Goal: Find specific page/section: Find specific page/section

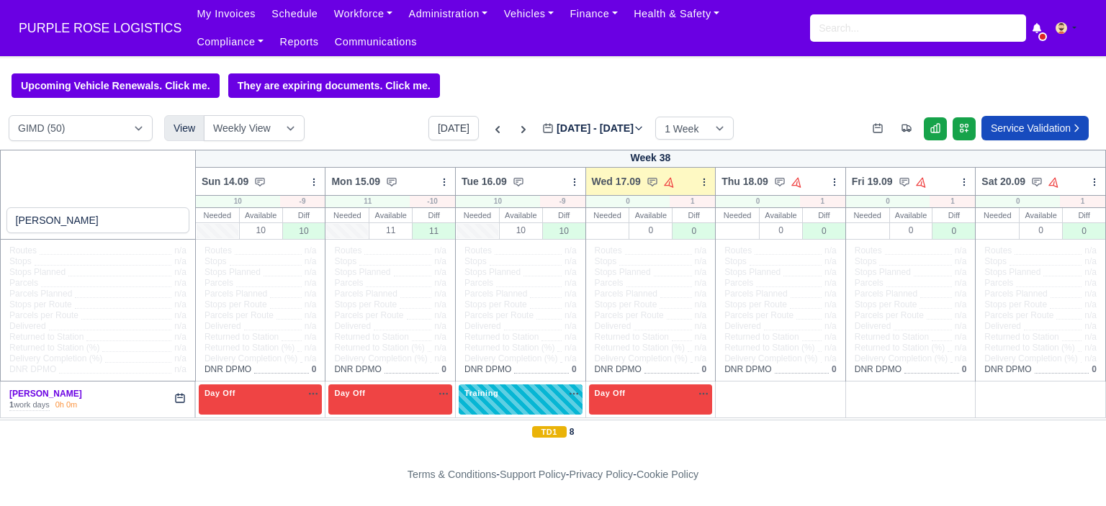
select select "5"
click at [868, 37] on input "search" at bounding box center [918, 27] width 216 height 27
click at [869, 37] on input "search" at bounding box center [918, 27] width 216 height 27
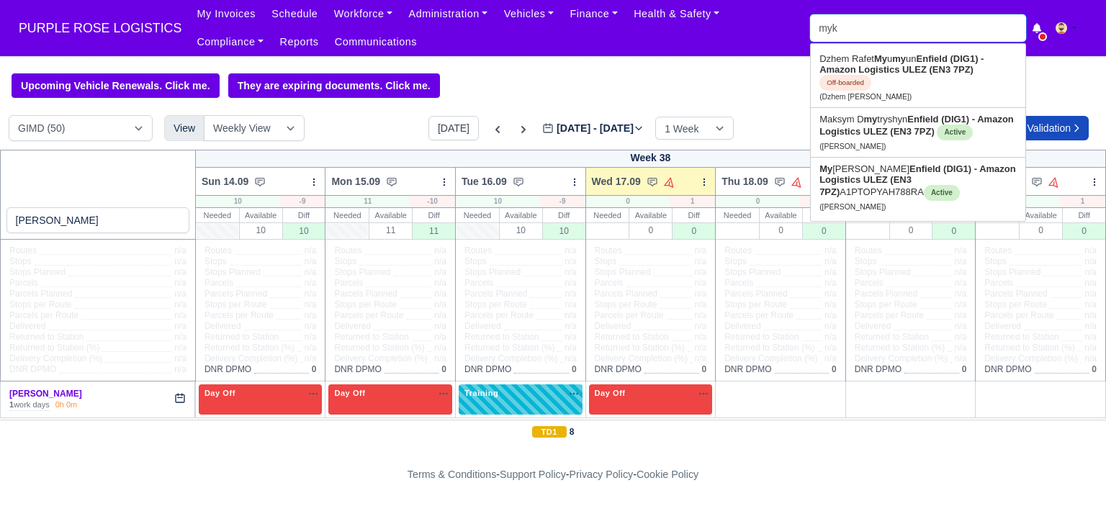
type input "myko"
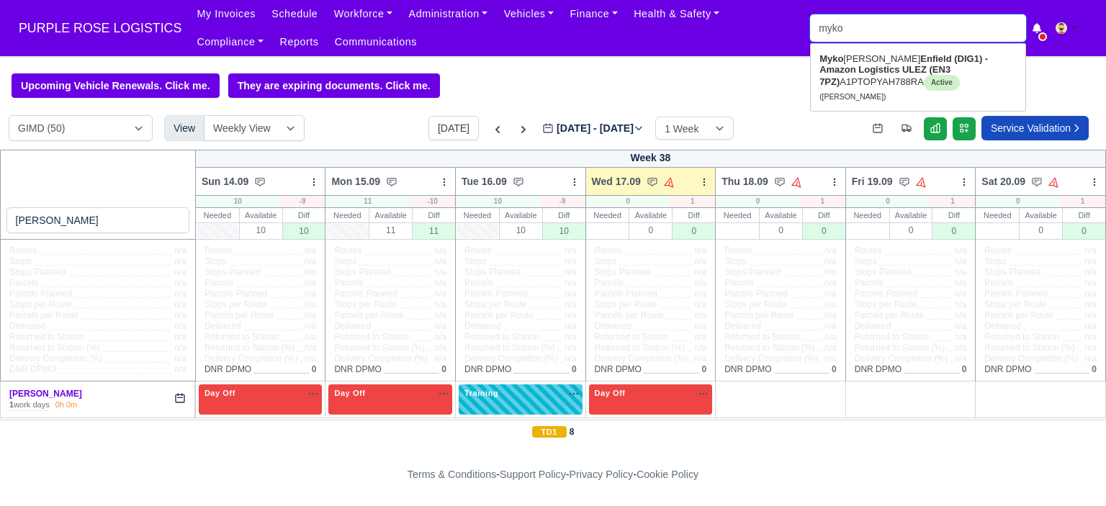
type input "mykola Pastushenko"
type input "mykol"
type input "mykola Pastushenko"
click at [840, 73] on strong "Enfield (DIG1) - Amazon Logistics ULEZ (EN3 7PZ)" at bounding box center [917, 70] width 194 height 34
type input "[PERSON_NAME]"
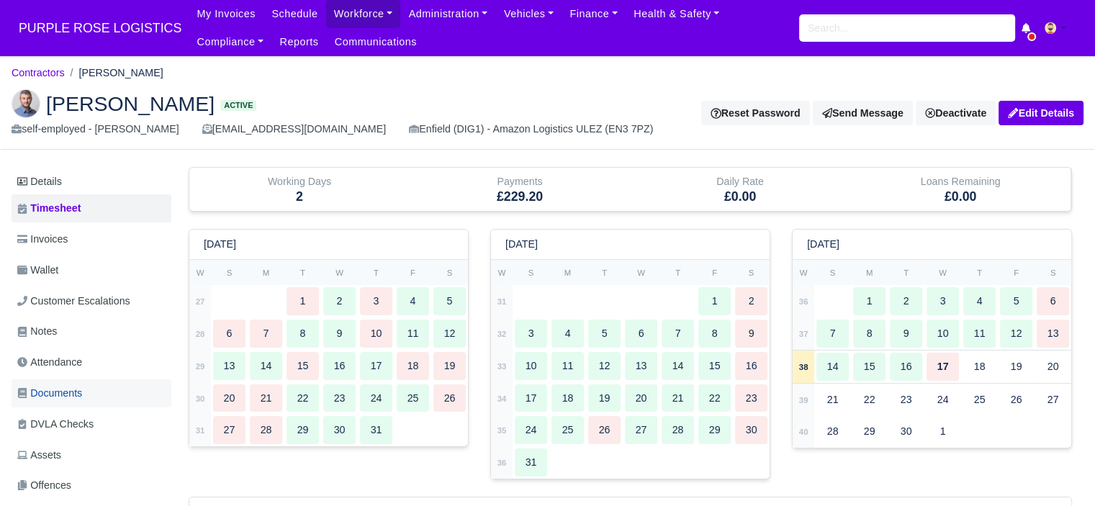
click at [78, 393] on span "Documents" at bounding box center [49, 393] width 65 height 17
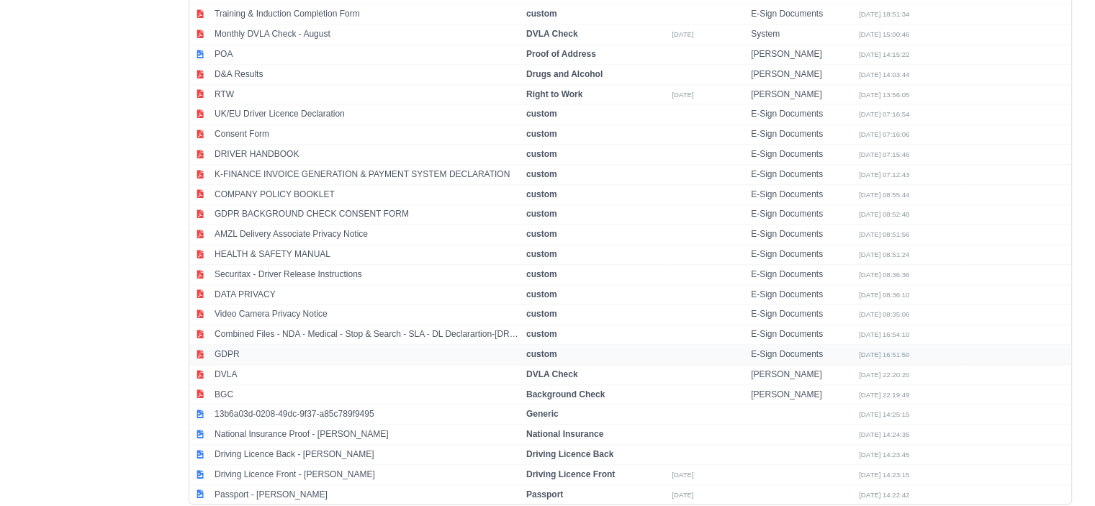
scroll to position [1560, 0]
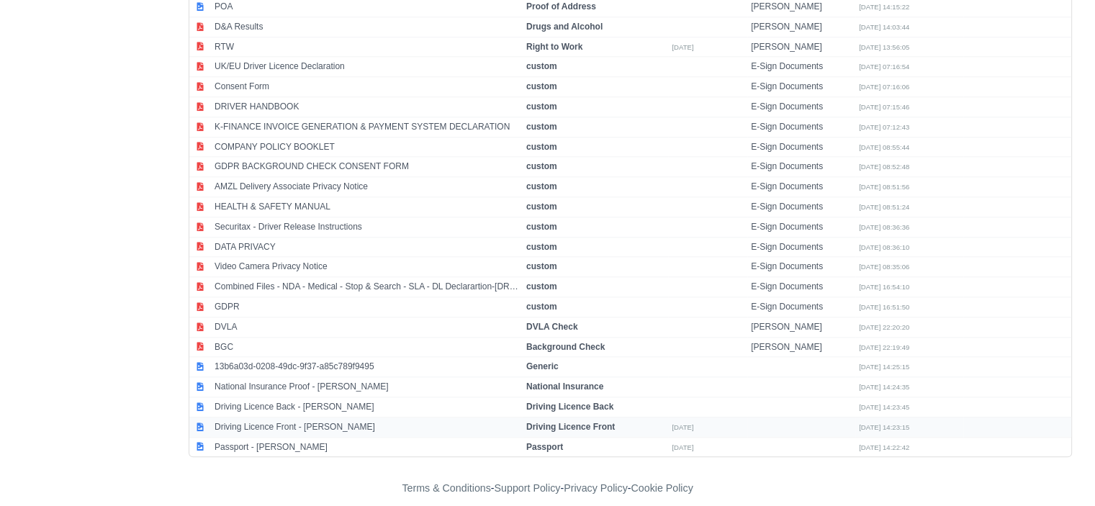
click at [566, 422] on strong "Driving Licence Front" at bounding box center [570, 427] width 89 height 10
select select "driving-licence-front"
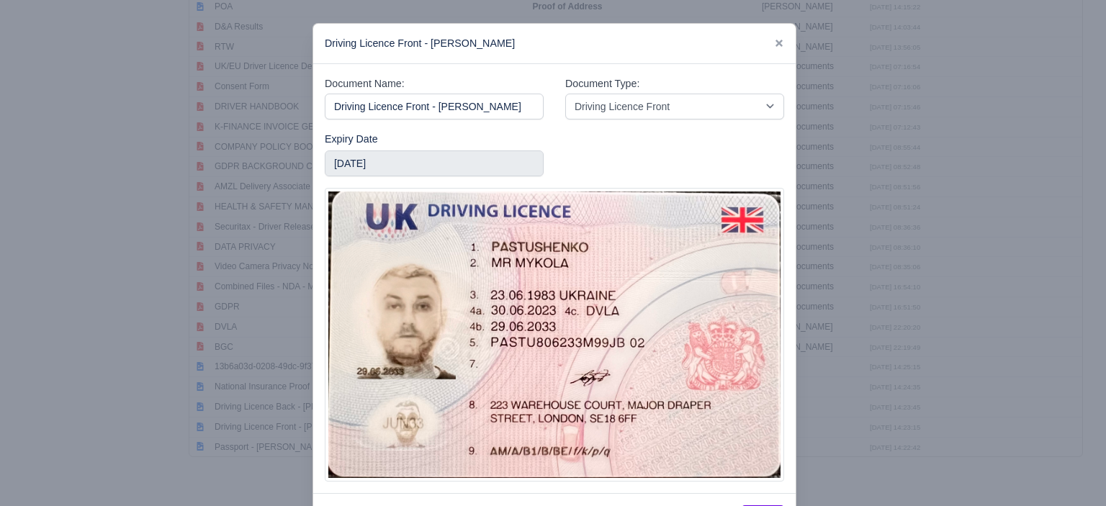
click at [897, 297] on div at bounding box center [553, 253] width 1106 height 506
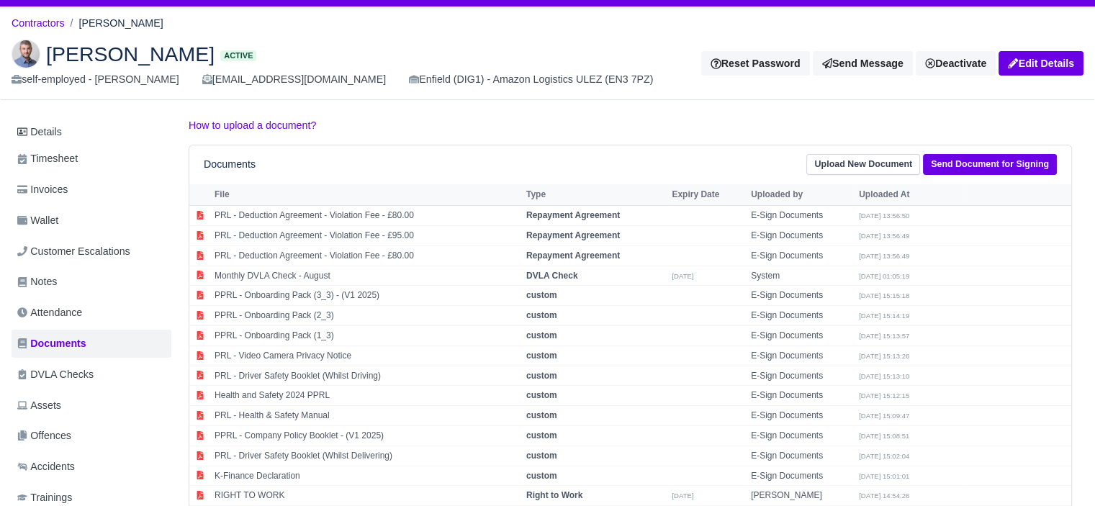
scroll to position [0, 0]
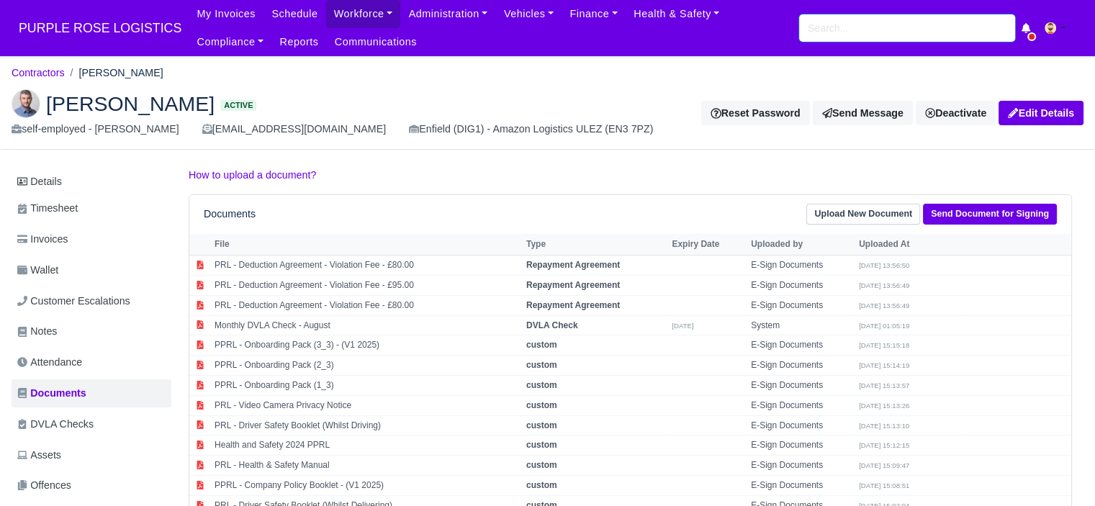
click at [855, 35] on input "search" at bounding box center [907, 27] width 216 height 27
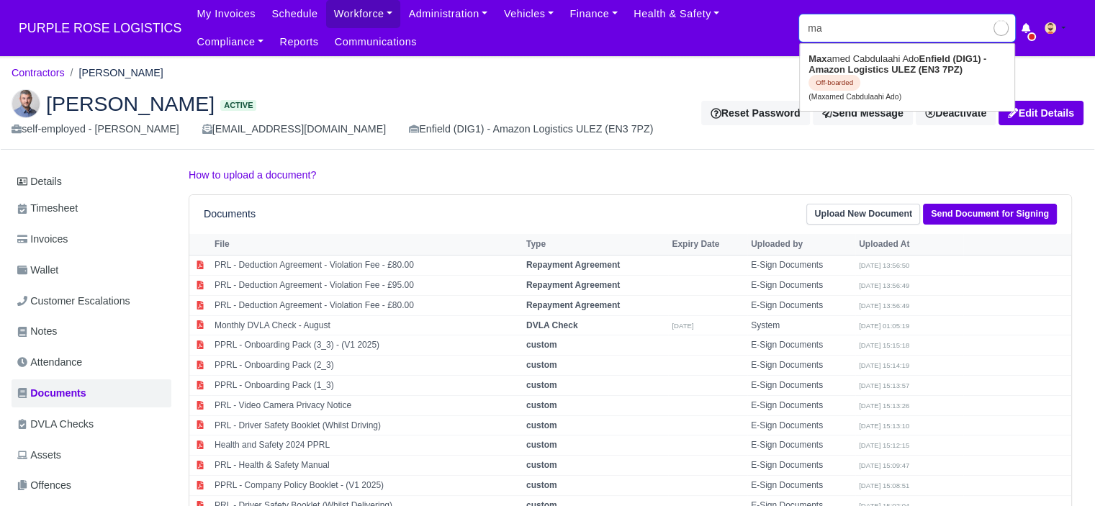
type input "mah"
type input "[PERSON_NAME]"
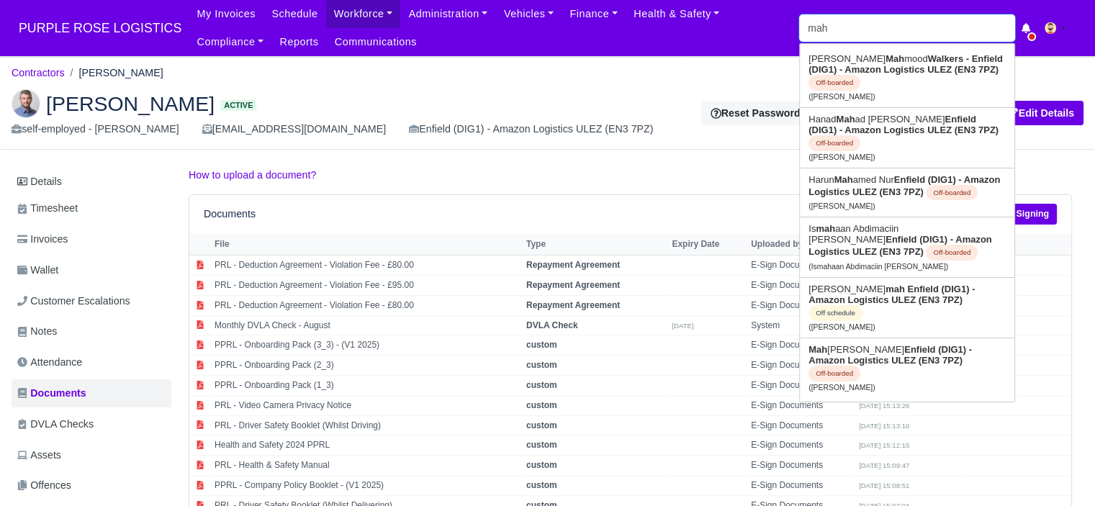
type input "mahi"
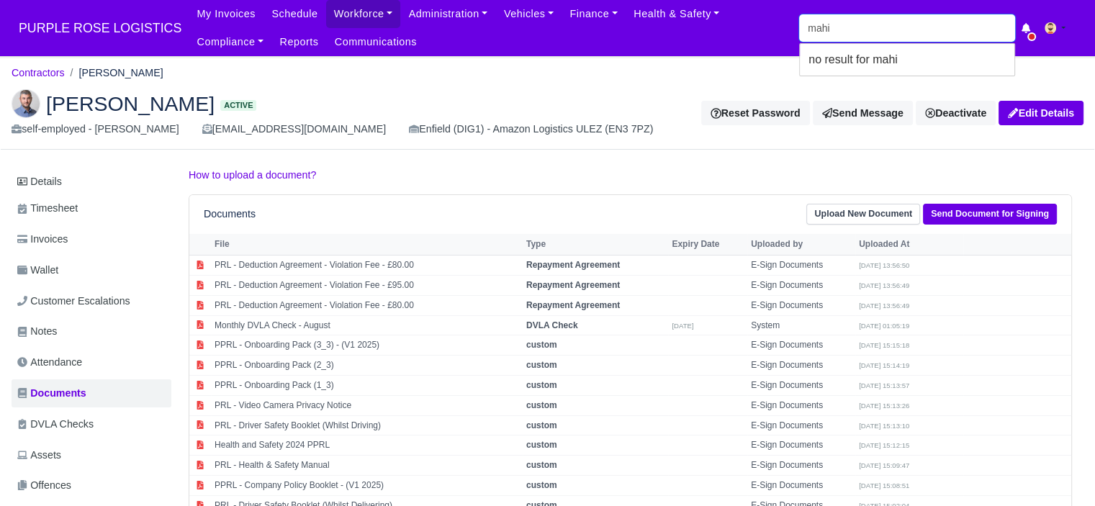
type input "mah"
type input "[PERSON_NAME]"
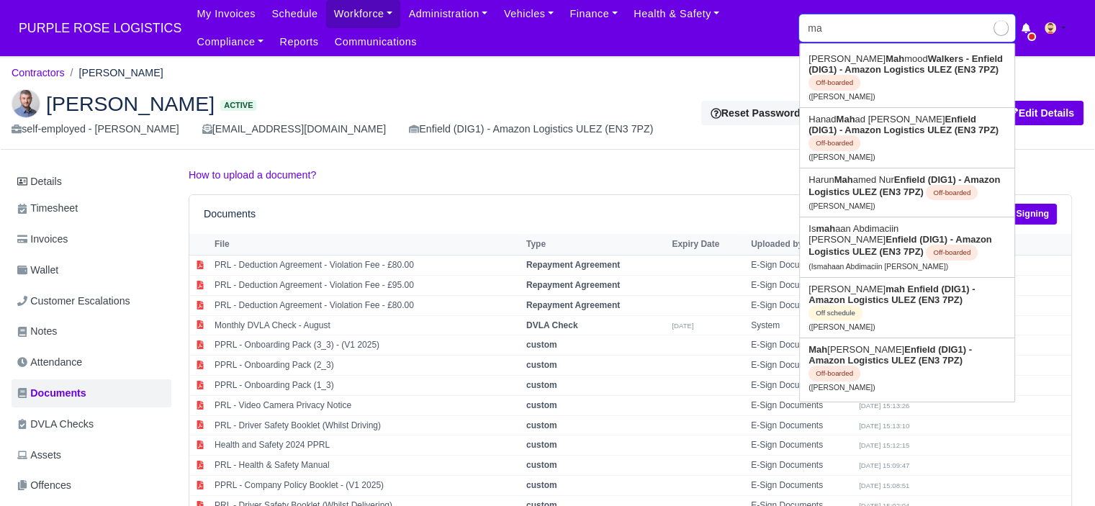
type input "mak"
type input "[PERSON_NAME]"
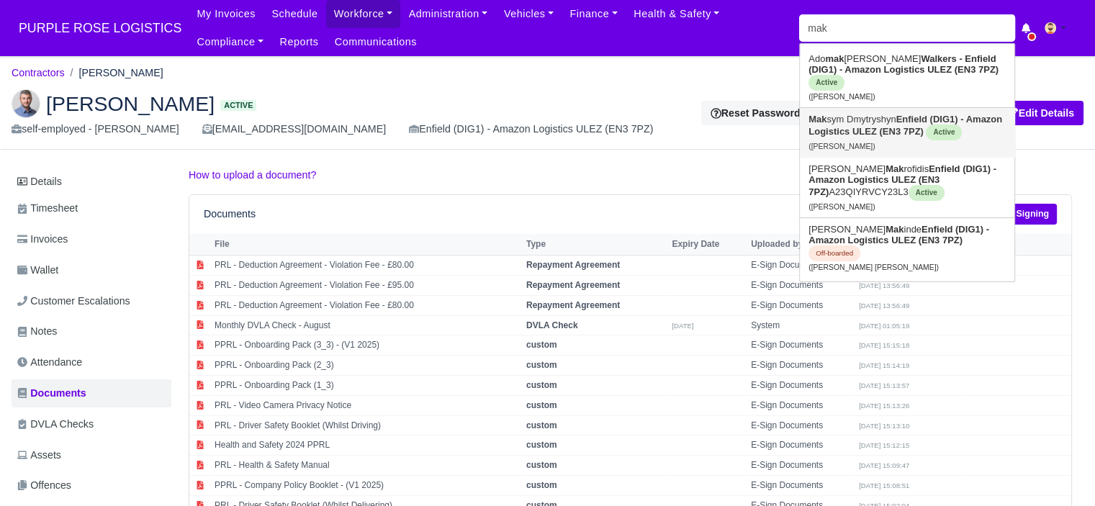
click at [910, 118] on strong "Enfield (DIG1) - Amazon Logistics ULEZ (EN3 7PZ)" at bounding box center [906, 125] width 194 height 23
type input "[PERSON_NAME]"
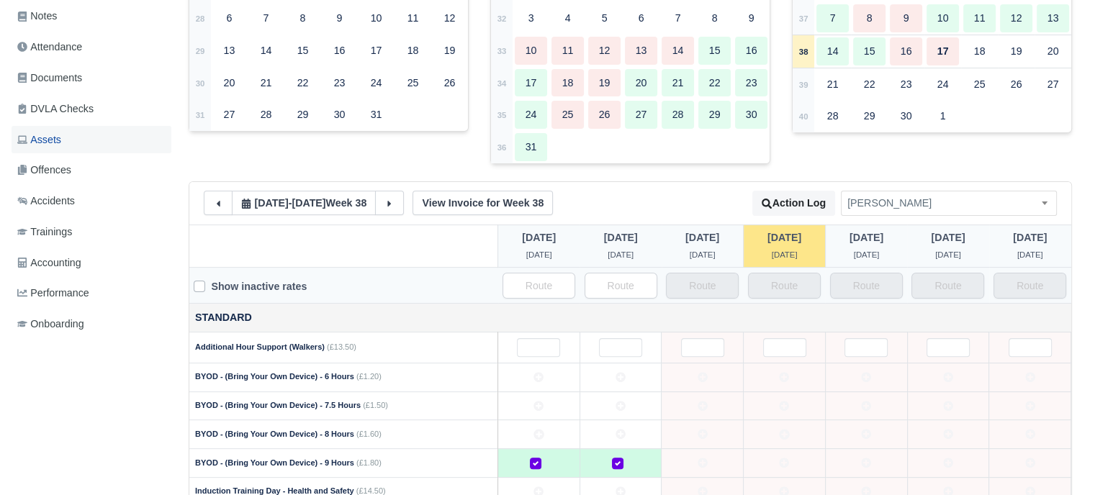
scroll to position [288, 0]
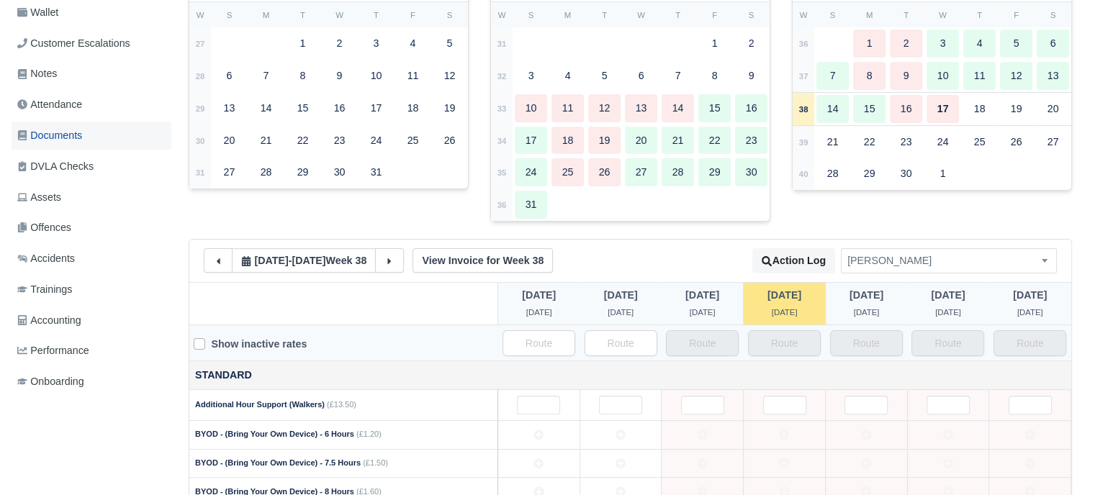
click at [82, 134] on span "Documents" at bounding box center [49, 135] width 65 height 17
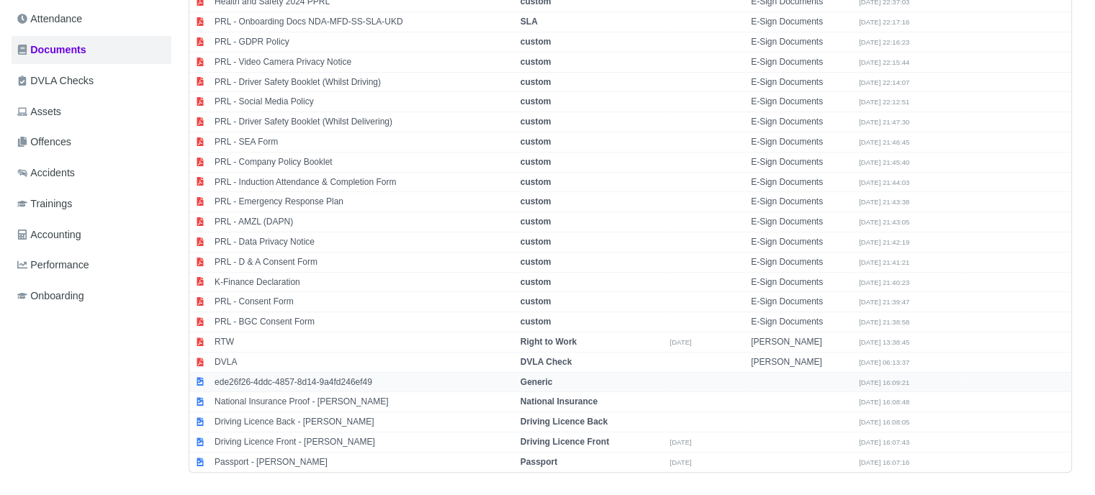
scroll to position [408, 0]
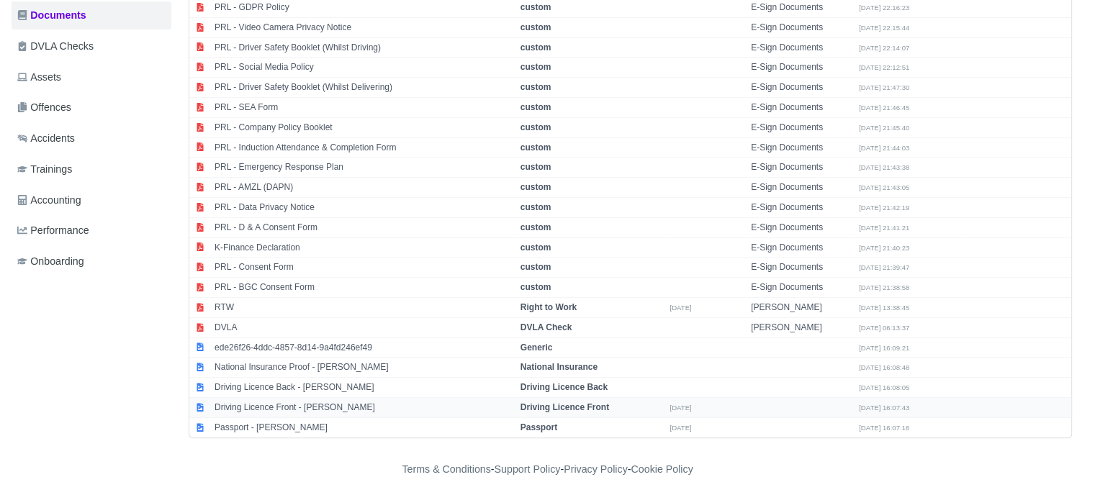
click at [565, 403] on strong "Driving Licence Front" at bounding box center [565, 408] width 89 height 10
select select "driving-licence-front"
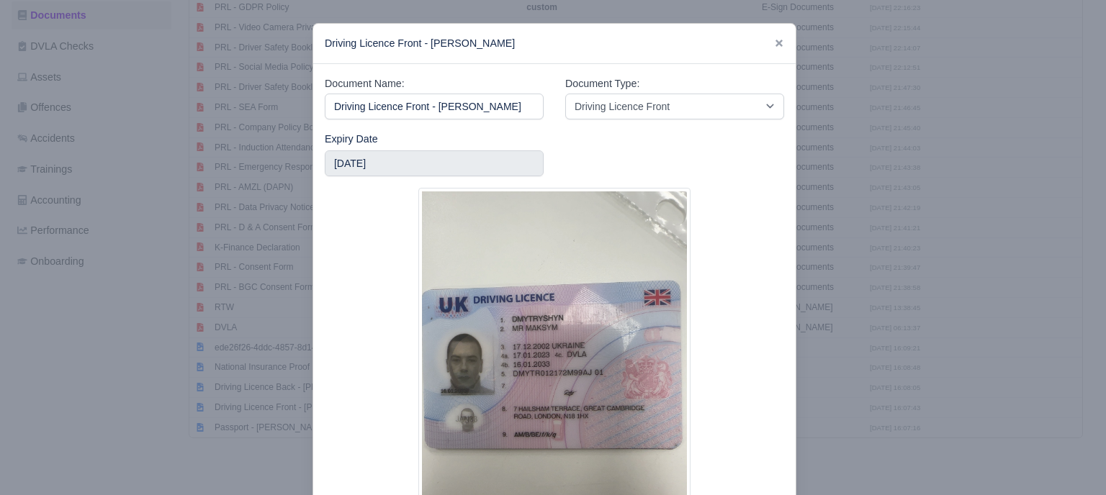
click at [879, 330] on div at bounding box center [553, 247] width 1106 height 495
